Goal: Obtain resource: Obtain resource

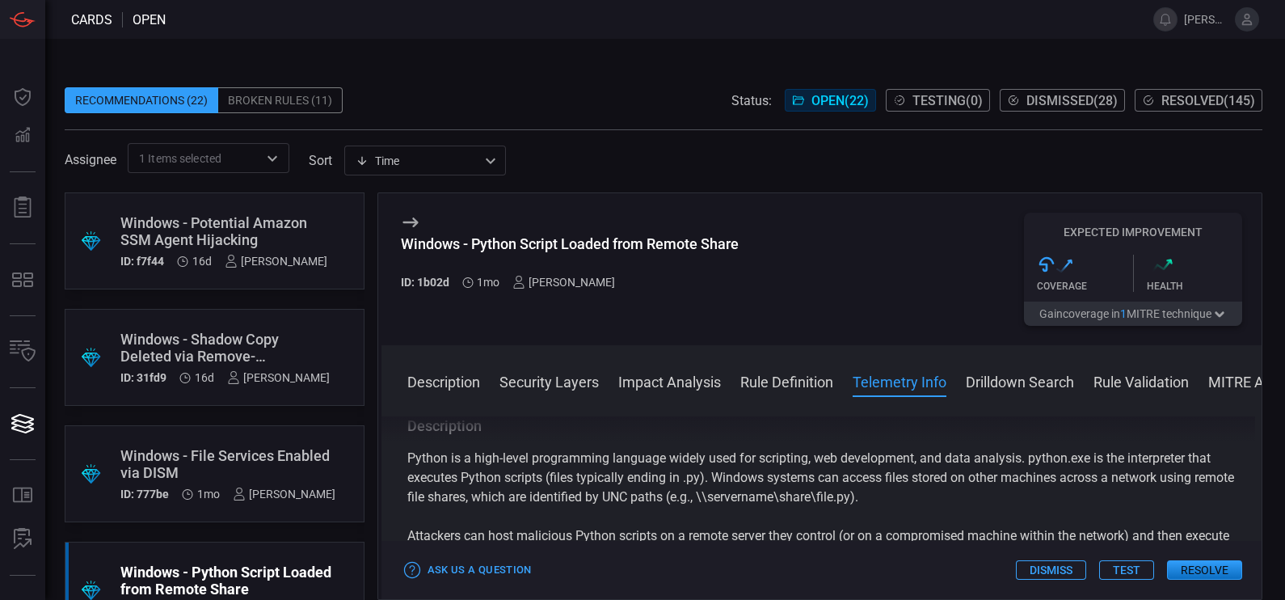
scroll to position [1128, 0]
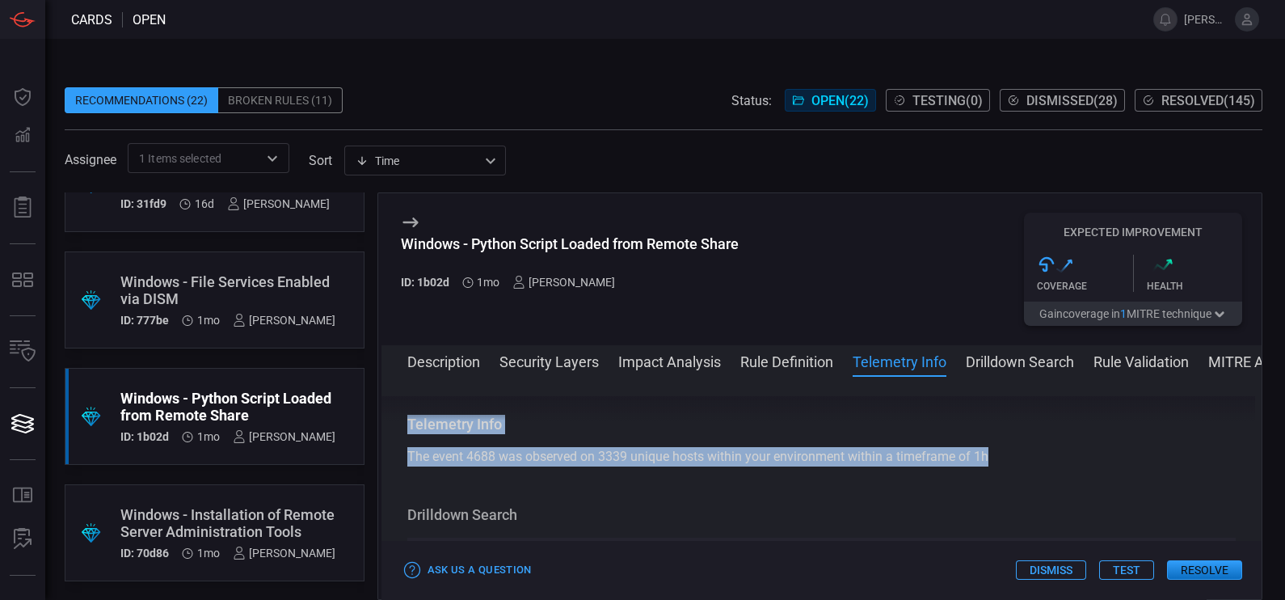
click at [790, 356] on button "Rule Definition" at bounding box center [786, 360] width 93 height 19
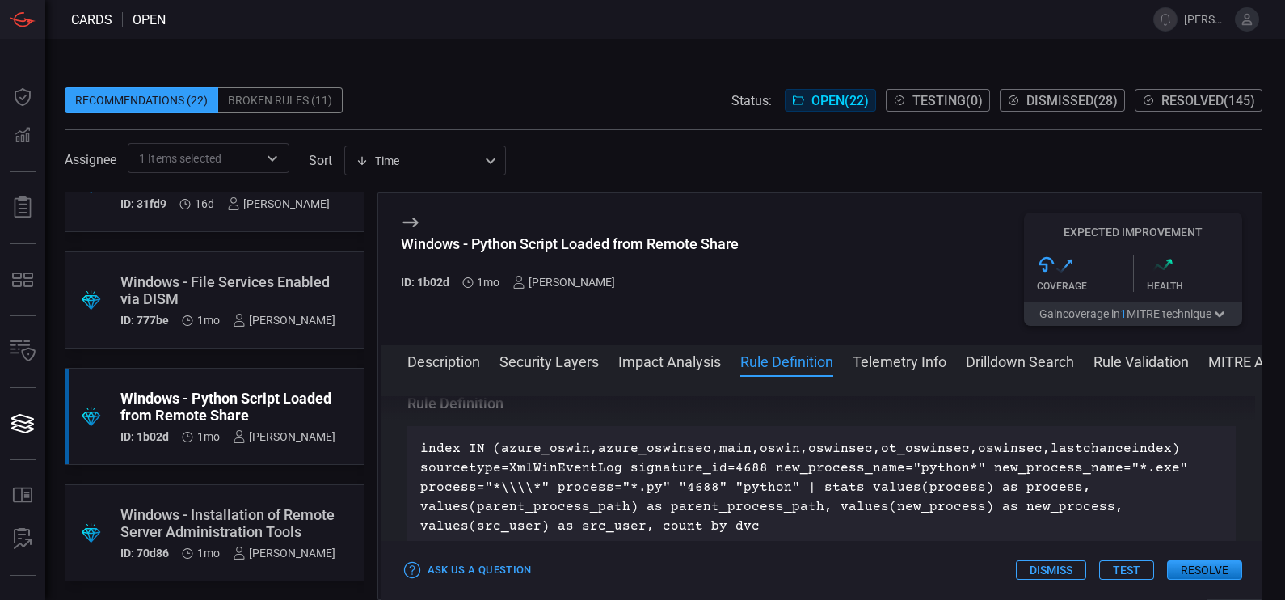
scroll to position [936, 0]
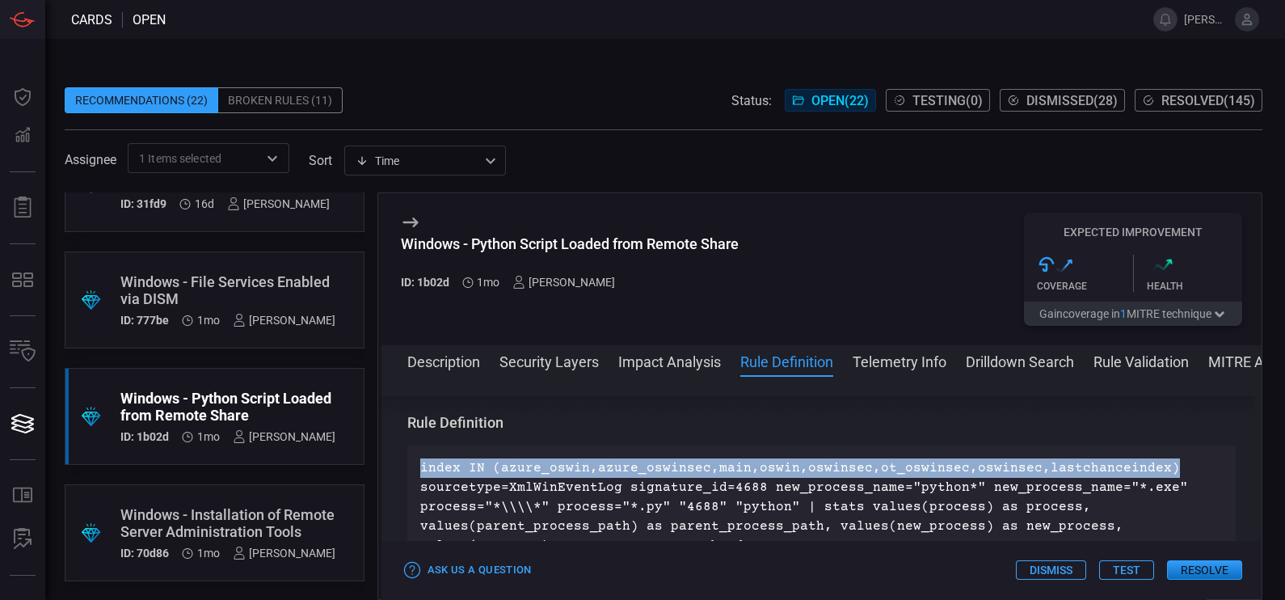
drag, startPoint x: 413, startPoint y: 461, endPoint x: 1146, endPoint y: 470, distance: 733.0
click at [1146, 470] on div "index IN (azure_oswin,azure_oswinsec,main,oswin,oswinsec,ot_oswinsec,oswinsec,l…" at bounding box center [821, 506] width 829 height 123
copy p "index IN (azure_oswin,azure_oswinsec,main,oswin,oswinsec,ot_oswinsec,oswinsec,l…"
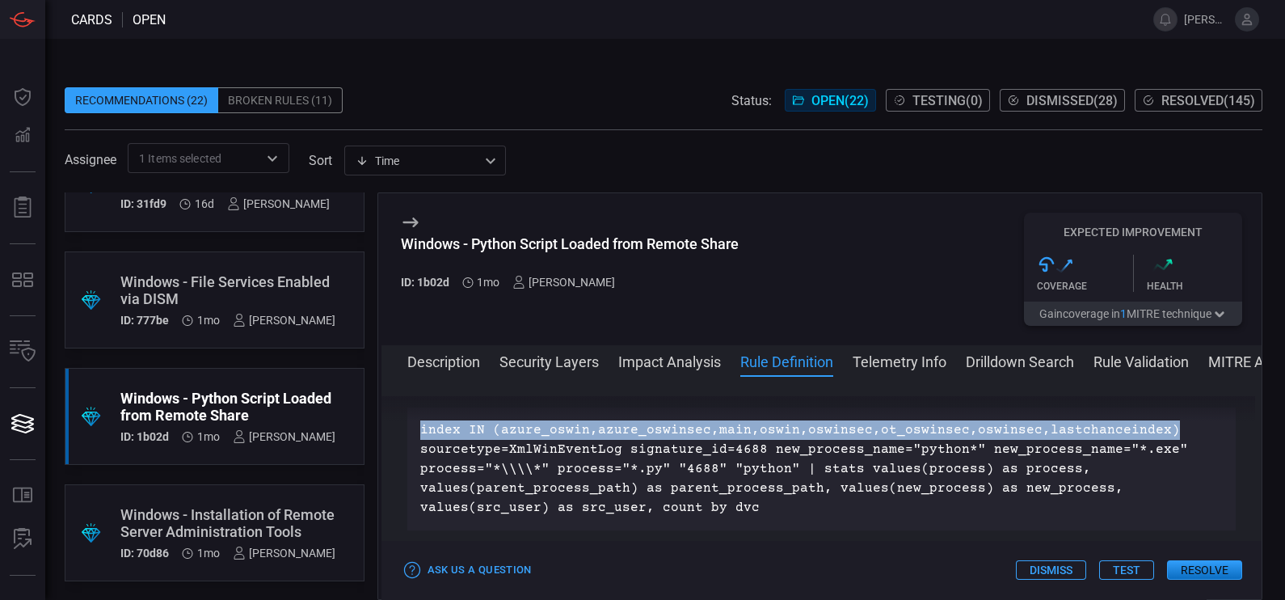
scroll to position [972, 0]
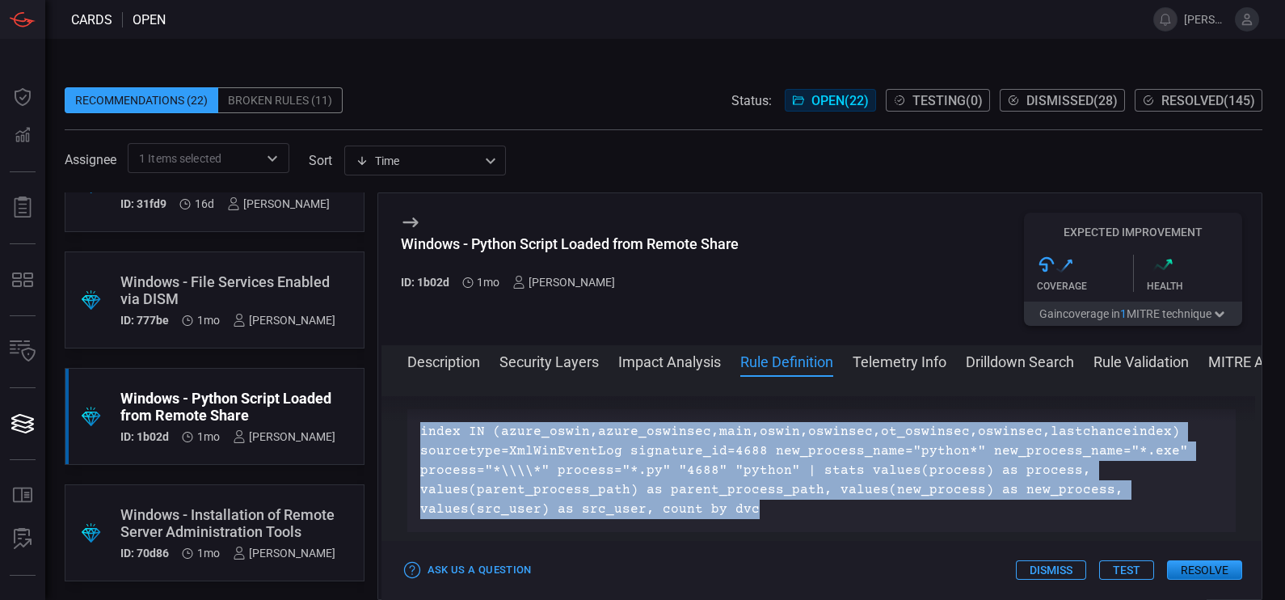
drag, startPoint x: 748, startPoint y: 507, endPoint x: 408, endPoint y: 433, distance: 348.1
click at [408, 433] on div "index IN (azure_oswin,azure_oswinsec,main,oswin,oswinsec,ot_oswinsec,oswinsec,l…" at bounding box center [821, 470] width 829 height 123
copy p "index IN (azure_oswin,azure_oswinsec,main,oswin,oswinsec,ot_oswinsec,oswinsec,l…"
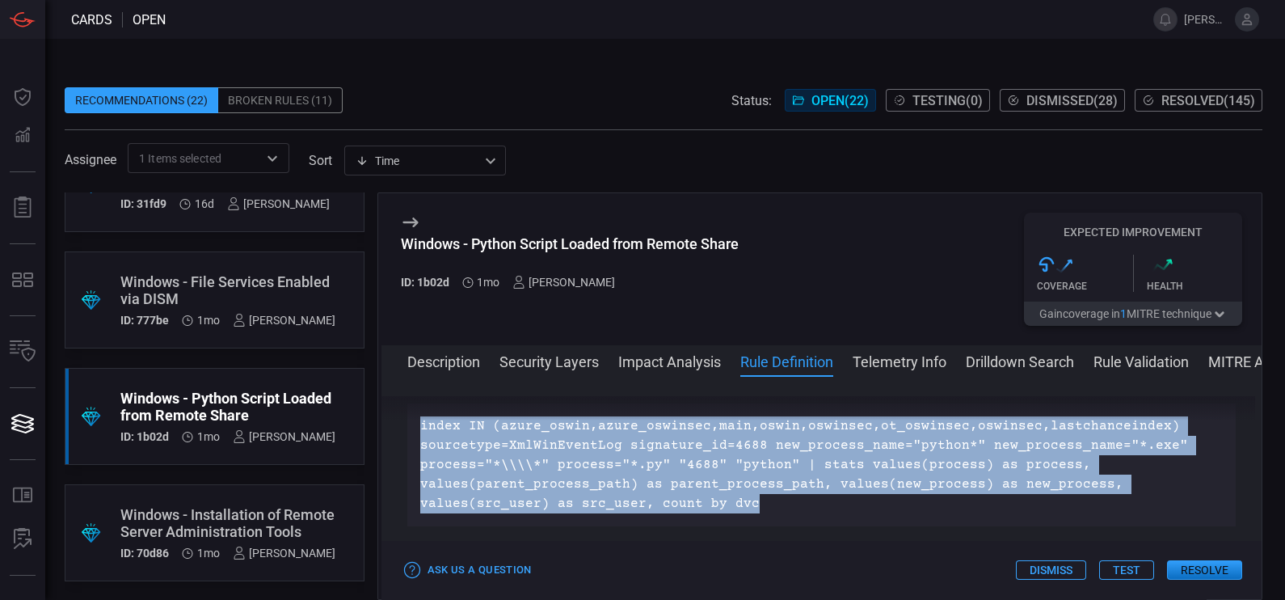
scroll to position [979, 0]
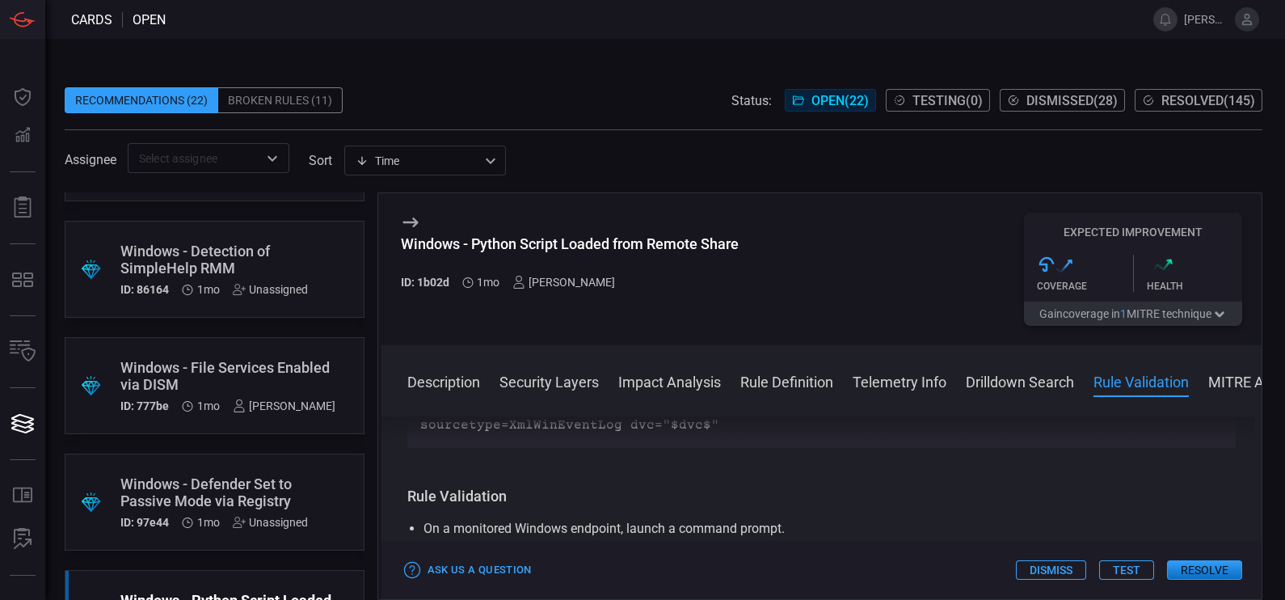
scroll to position [1020, 0]
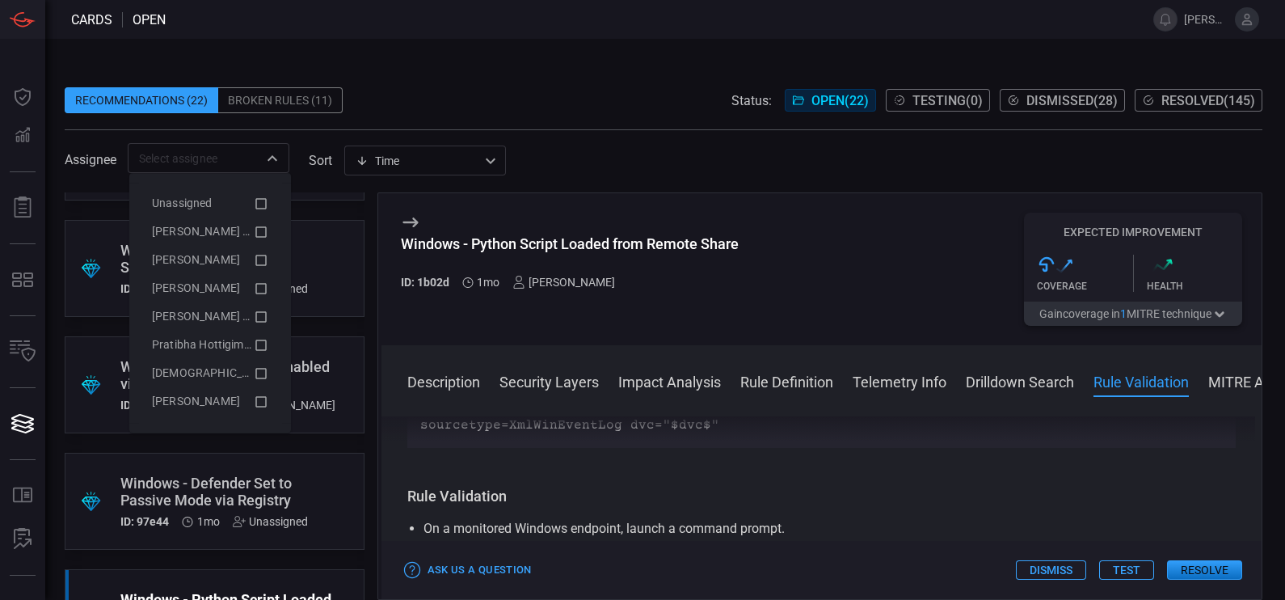
click at [218, 171] on div "​" at bounding box center [209, 158] width 162 height 30
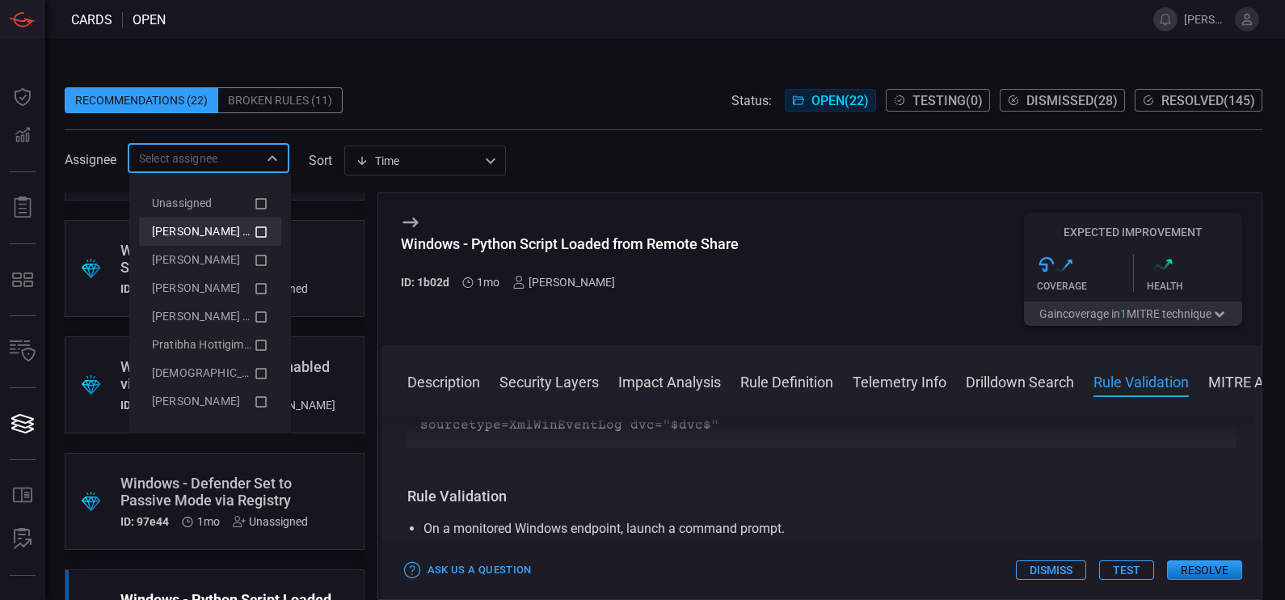
click at [254, 230] on icon at bounding box center [261, 231] width 15 height 19
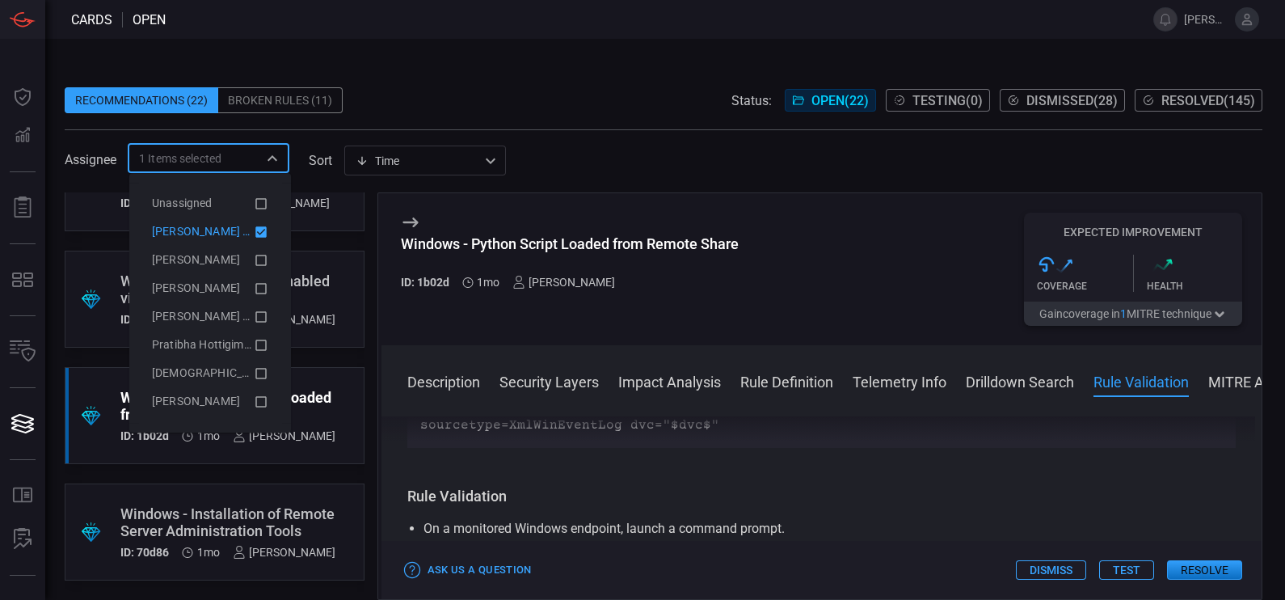
scroll to position [89, 0]
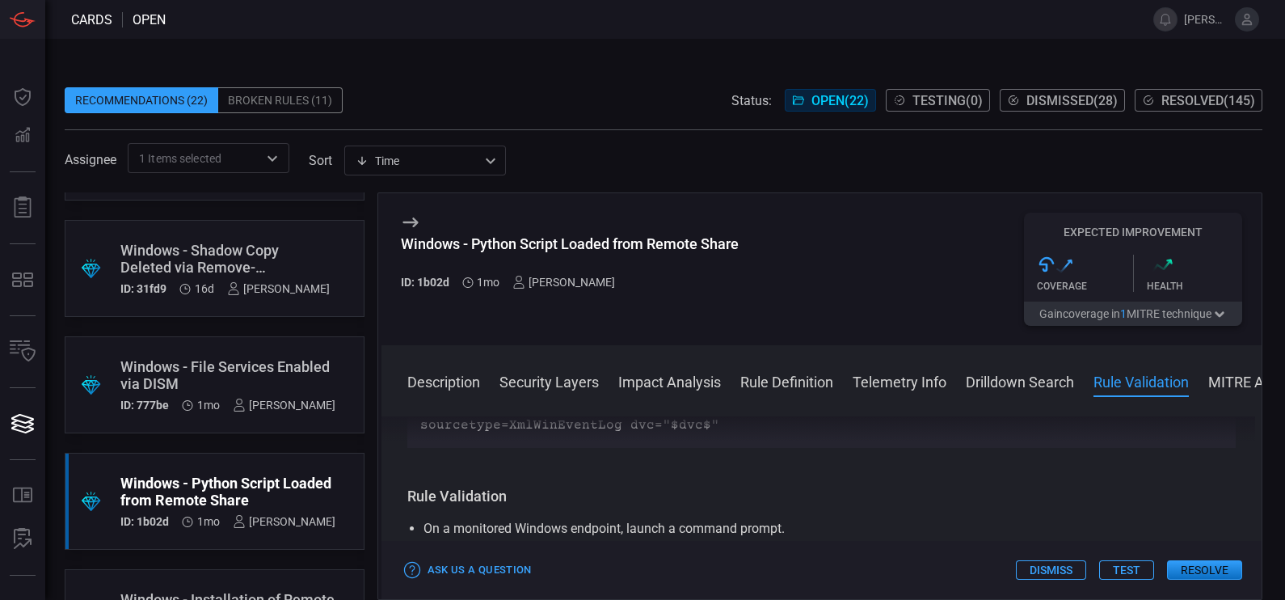
click at [432, 73] on span at bounding box center [664, 75] width 1198 height 24
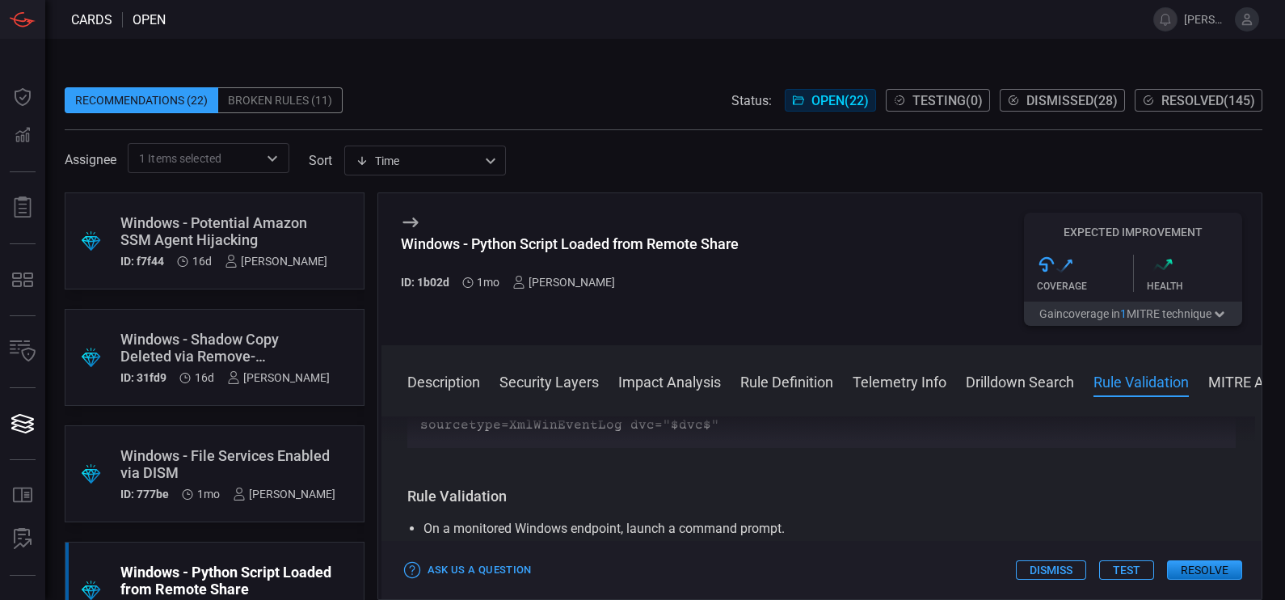
scroll to position [174, 0]
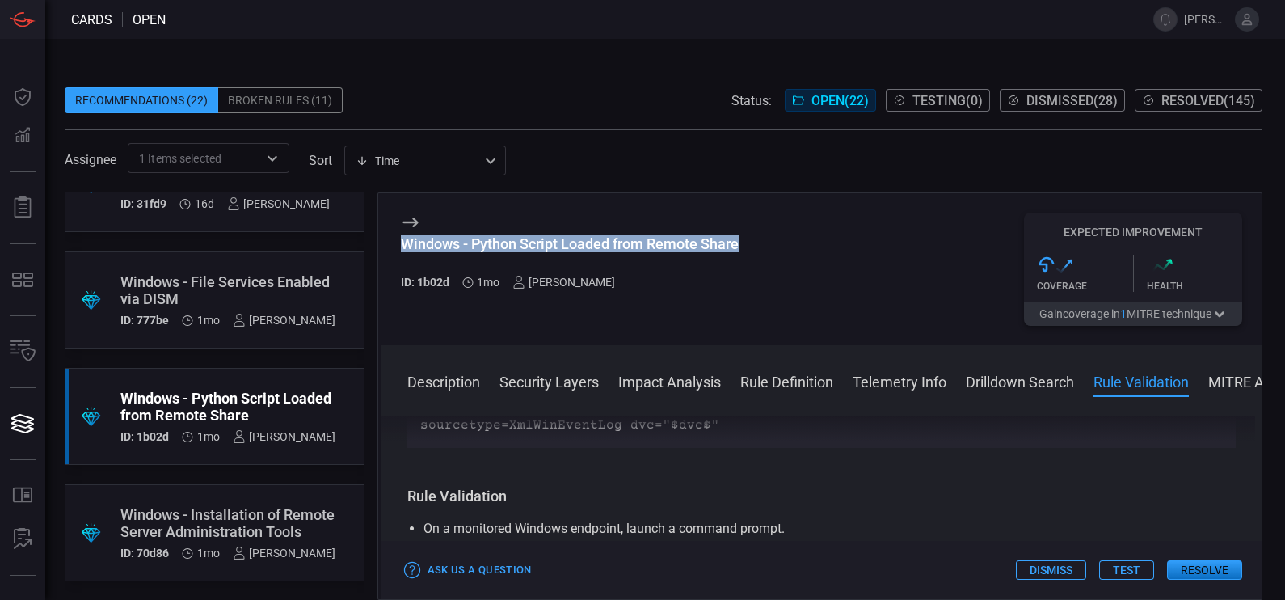
drag, startPoint x: 748, startPoint y: 246, endPoint x: 389, endPoint y: 234, distance: 359.9
click at [389, 234] on div "Windows - Python Script Loaded from Remote Share ID: 1b02d 1mo Aravind Chinthal…" at bounding box center [821, 269] width 881 height 152
copy div "Windows - Python Script Loaded from Remote Share"
